Goal: Task Accomplishment & Management: Manage account settings

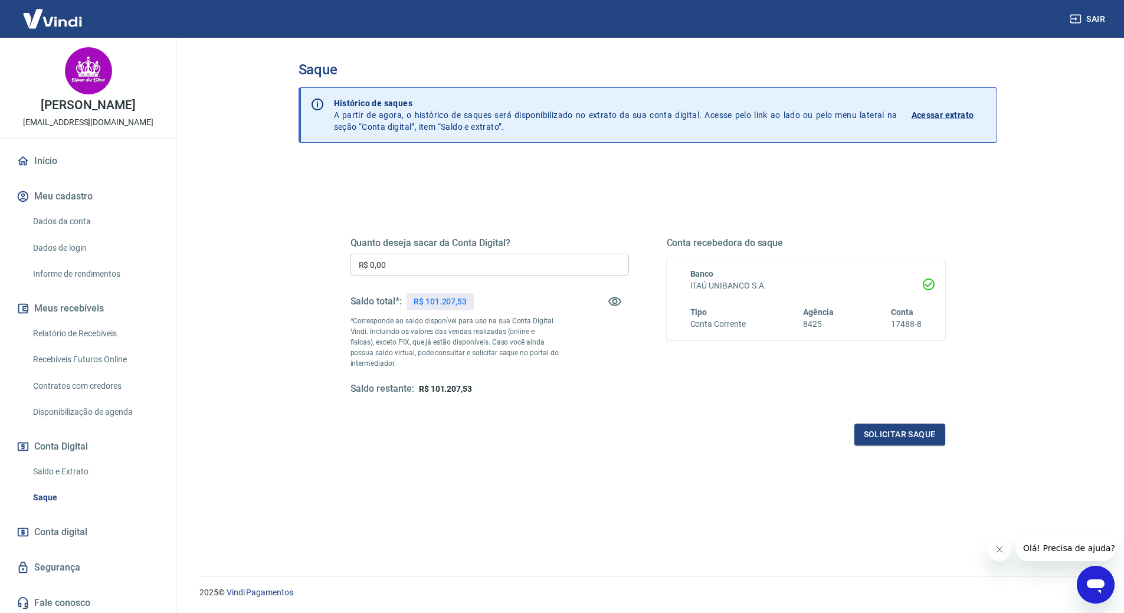
click at [483, 253] on div "Quanto deseja sacar da Conta Digital? R$ 0,00 ​ Saldo total*: R$ 101.207,53 *Co…" at bounding box center [490, 316] width 279 height 158
click at [479, 258] on input "R$ 0,00" at bounding box center [490, 265] width 279 height 22
type input "R$ 100.000,00"
click at [918, 433] on button "Solicitar saque" at bounding box center [899, 435] width 91 height 22
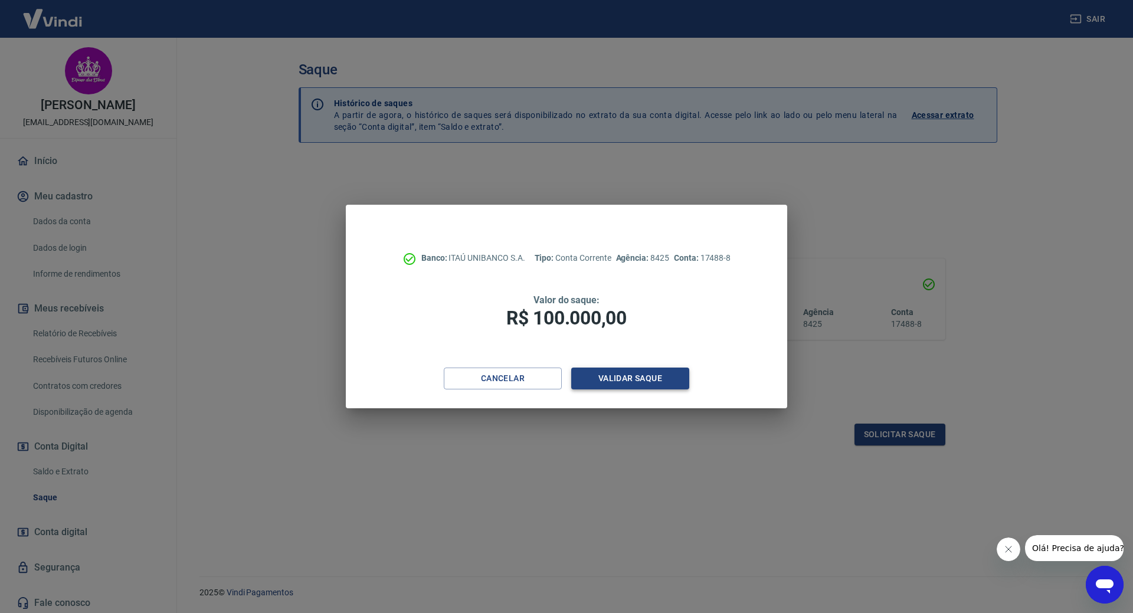
click at [638, 380] on button "Validar saque" at bounding box center [630, 379] width 118 height 22
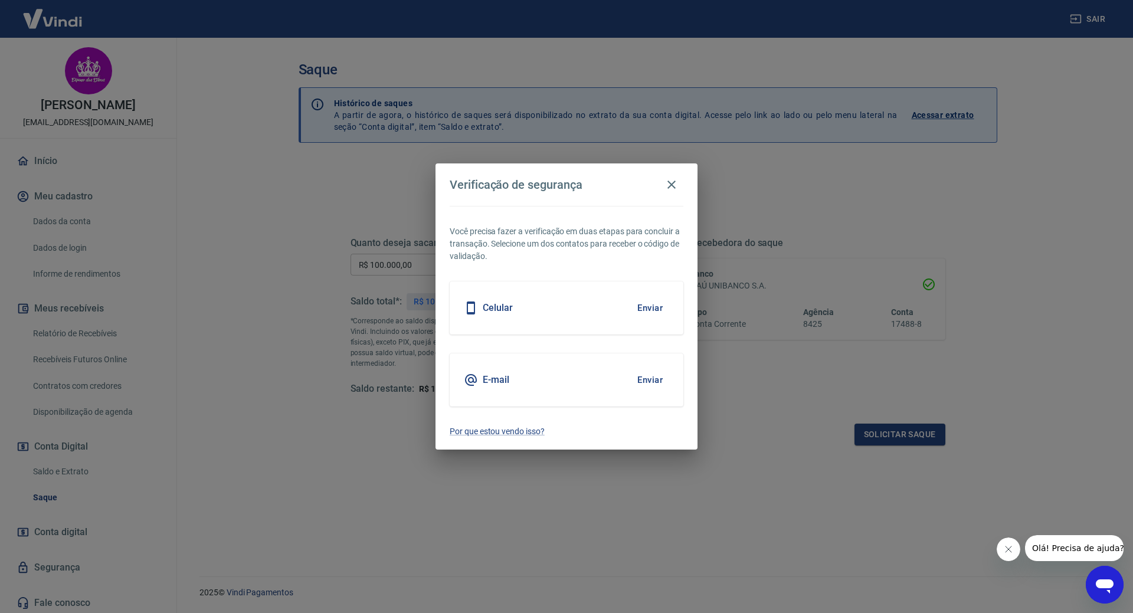
click at [648, 370] on button "Enviar" at bounding box center [650, 380] width 38 height 25
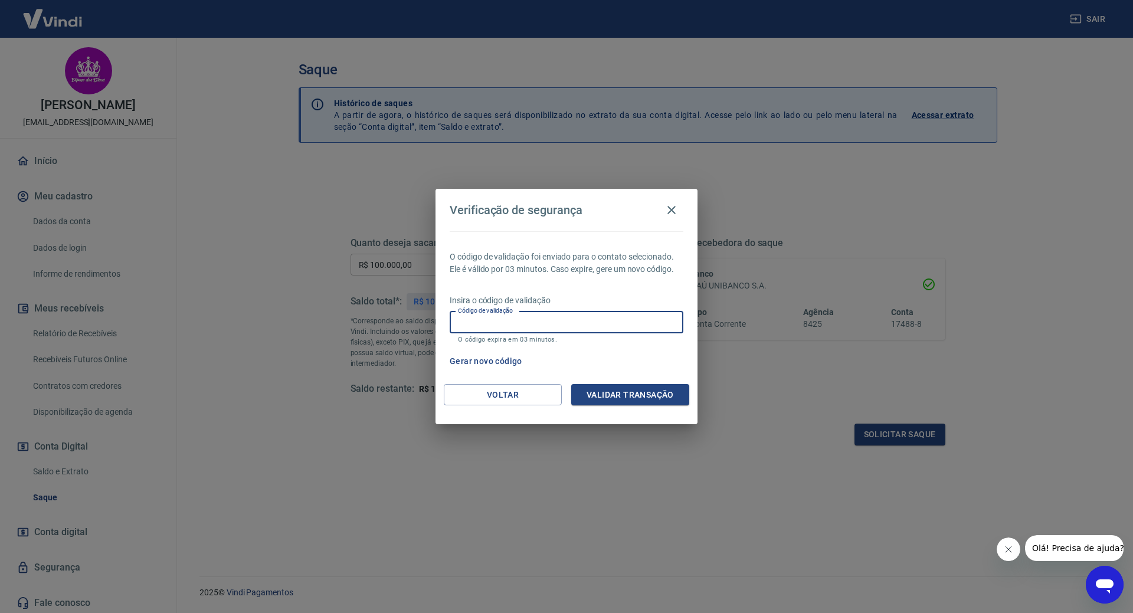
click at [563, 333] on input "Código de validação" at bounding box center [567, 323] width 234 height 22
paste input "296074"
type input "296074"
click at [651, 392] on button "Validar transação" at bounding box center [630, 395] width 118 height 22
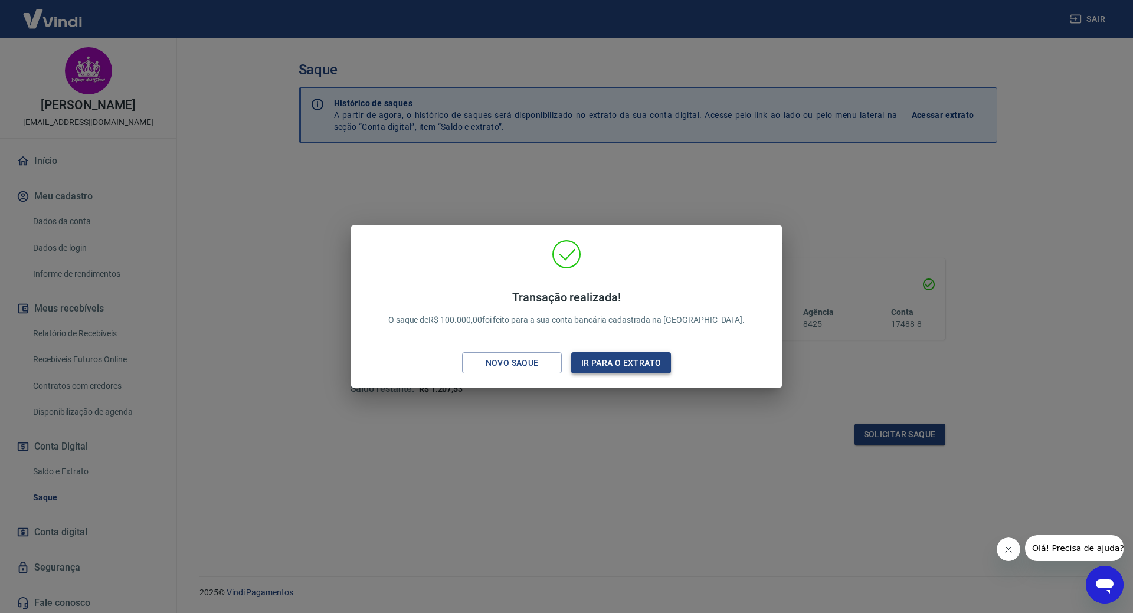
click at [622, 365] on button "Ir para o extrato" at bounding box center [621, 363] width 100 height 22
